Goal: Task Accomplishment & Management: Manage account settings

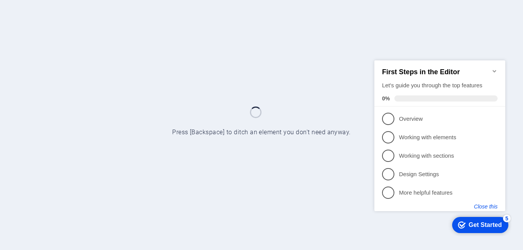
click at [490, 207] on button "Close this" at bounding box center [486, 206] width 24 height 6
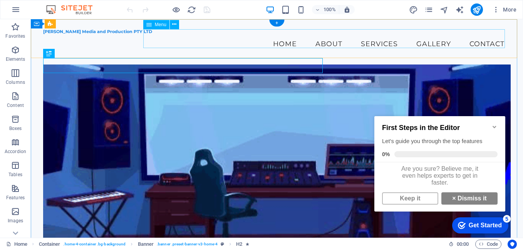
click at [488, 39] on nav "Home About Services Gallery Contact" at bounding box center [277, 43] width 468 height 19
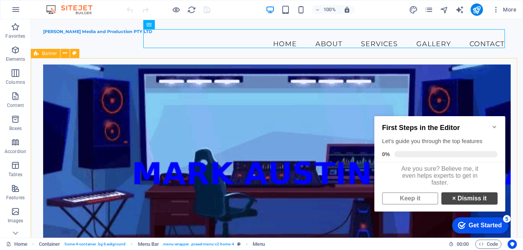
click at [463, 205] on link "× Dismiss it" at bounding box center [470, 199] width 56 height 12
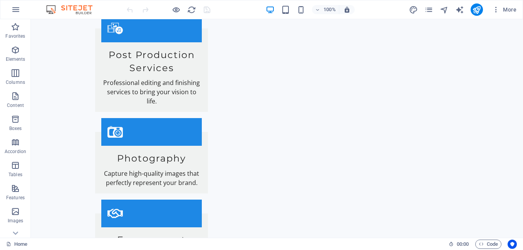
scroll to position [1150, 0]
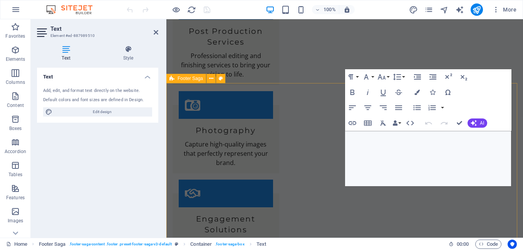
scroll to position [1675, 0]
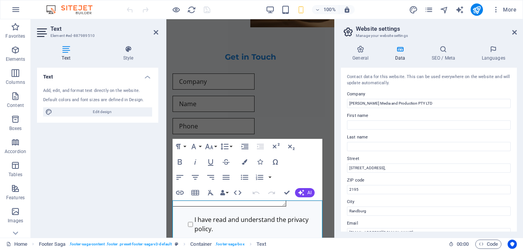
drag, startPoint x: 517, startPoint y: 132, endPoint x: 517, endPoint y: 147, distance: 14.6
click at [517, 147] on div "General Data SEO / Meta Languages Website name [DOMAIN_NAME] Logo Drag files he…" at bounding box center [429, 138] width 188 height 199
drag, startPoint x: 515, startPoint y: 136, endPoint x: 517, endPoint y: 155, distance: 18.9
click at [517, 155] on div "Contact data for this website. This can be used everywhere on the website and w…" at bounding box center [429, 150] width 176 height 164
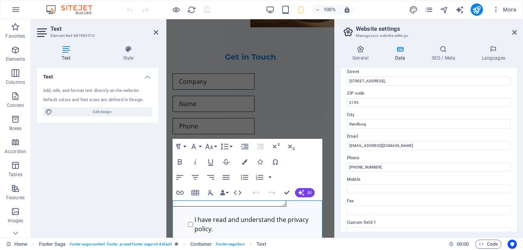
scroll to position [88, 0]
click at [394, 168] on input "[PHONE_NUMBER]" at bounding box center [429, 166] width 164 height 9
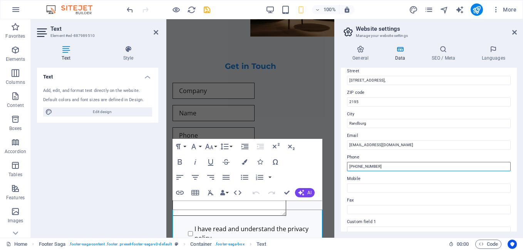
scroll to position [1675, 0]
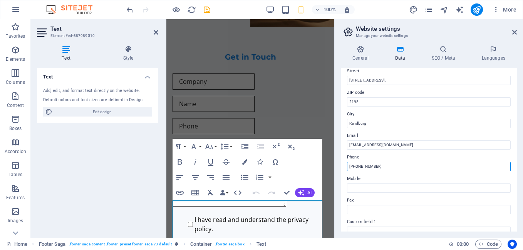
type input "[PHONE_NUMBER]"
drag, startPoint x: 517, startPoint y: 163, endPoint x: 521, endPoint y: 188, distance: 24.9
click at [521, 188] on div "General Data SEO / Meta Languages Website name [DOMAIN_NAME] Logo Drag files he…" at bounding box center [429, 138] width 188 height 199
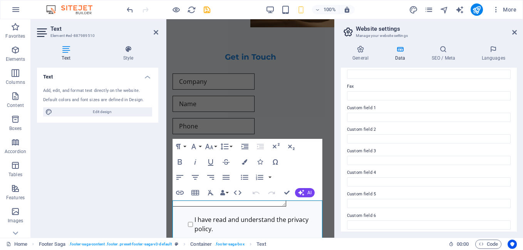
scroll to position [206, 0]
click at [342, 42] on div "General Data SEO / Meta Languages Website name [DOMAIN_NAME] Logo Drag files he…" at bounding box center [429, 138] width 188 height 199
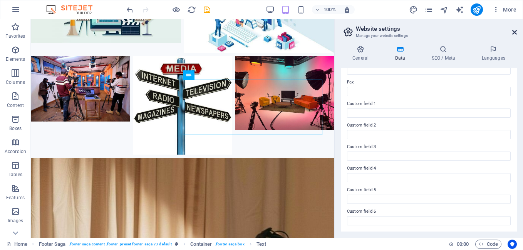
click at [515, 33] on icon at bounding box center [514, 32] width 5 height 6
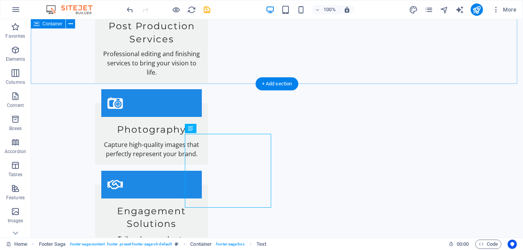
scroll to position [1150, 0]
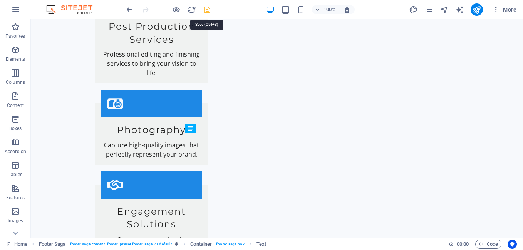
click at [207, 10] on icon "save" at bounding box center [207, 9] width 9 height 9
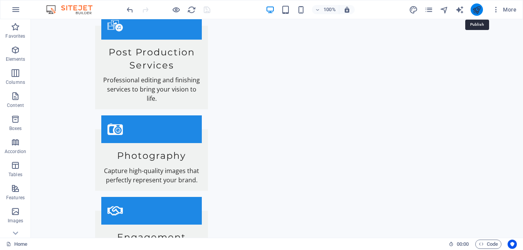
click at [474, 9] on icon "publish" at bounding box center [476, 9] width 9 height 9
